Goal: Task Accomplishment & Management: Use online tool/utility

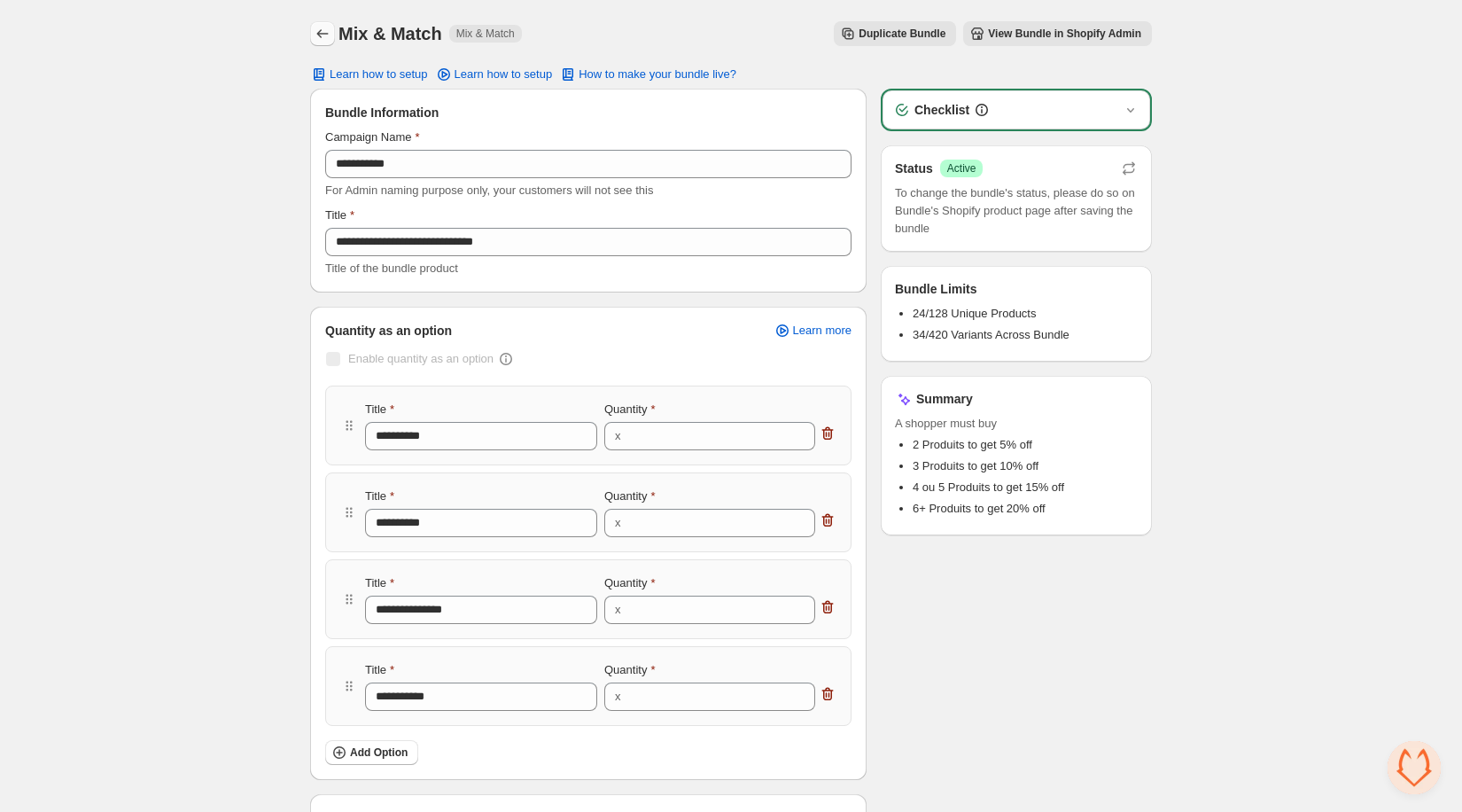
click at [320, 31] on icon "Back" at bounding box center [322, 34] width 18 height 18
click at [1131, 109] on icon "button" at bounding box center [1131, 110] width 18 height 18
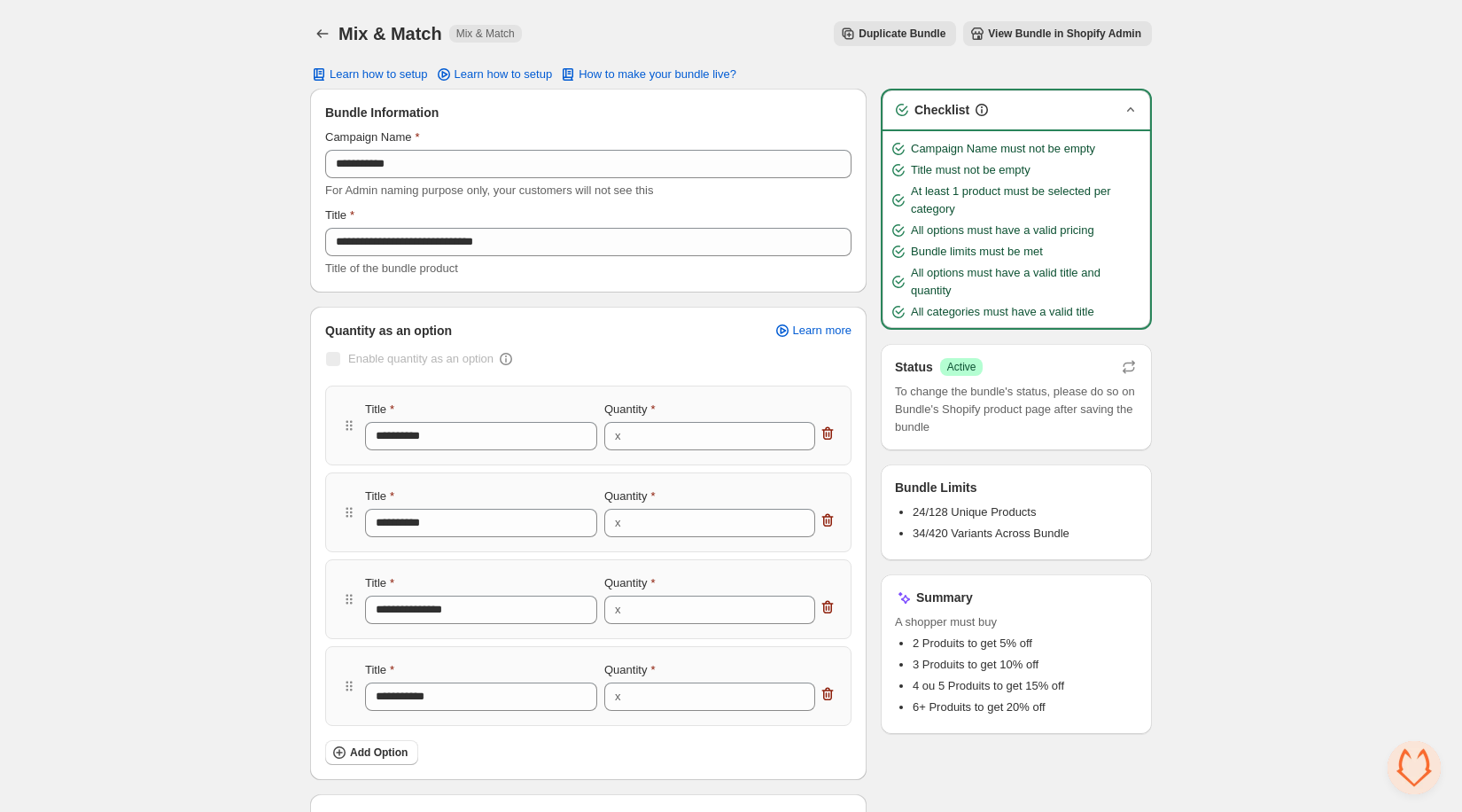
click at [1131, 109] on icon "button" at bounding box center [1131, 110] width 18 height 18
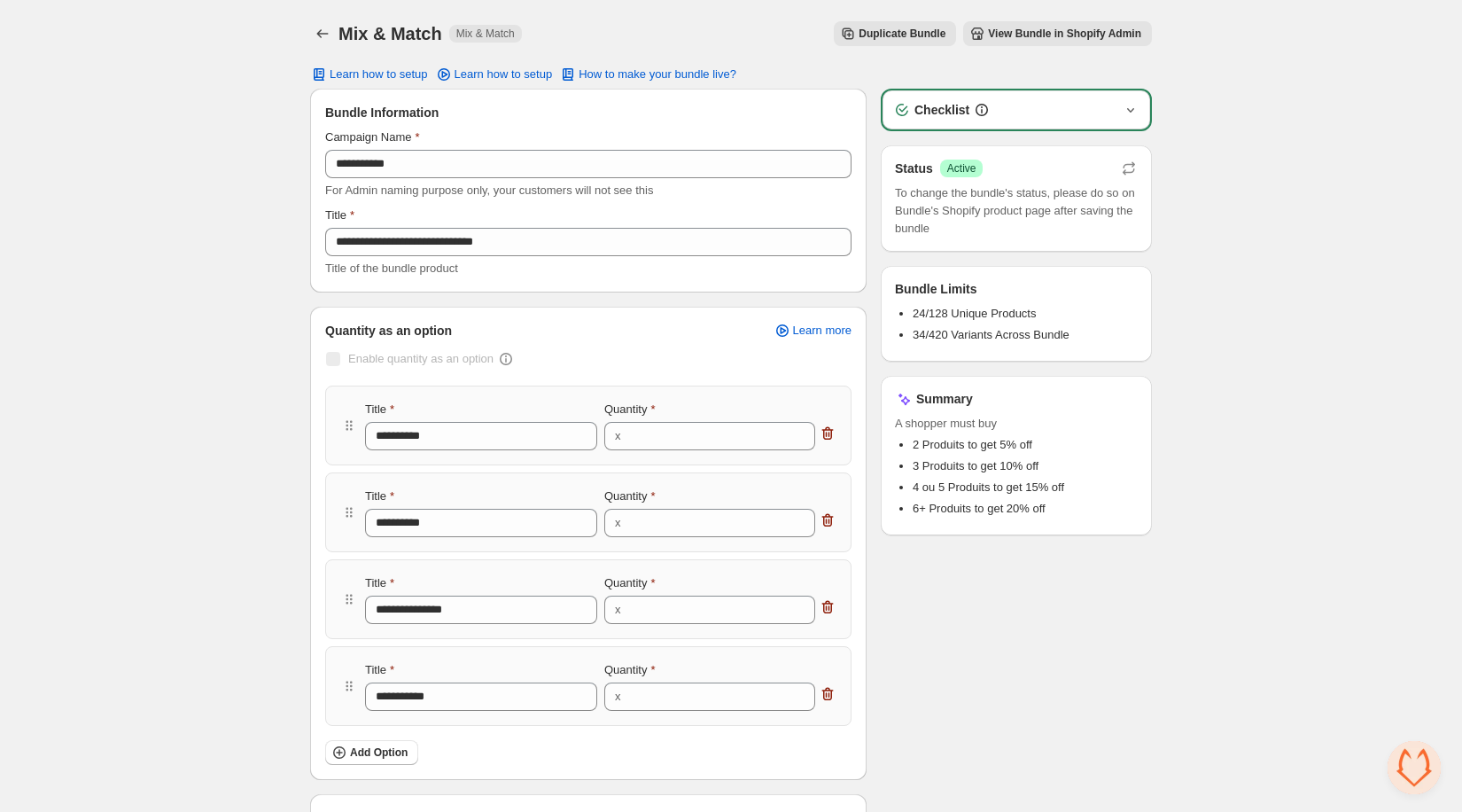
click at [1072, 29] on span "View Bundle in Shopify Admin" at bounding box center [1065, 34] width 153 height 14
click at [1073, 40] on span "View Bundle in Shopify Admin" at bounding box center [1065, 34] width 153 height 14
